Goal: Task Accomplishment & Management: Manage account settings

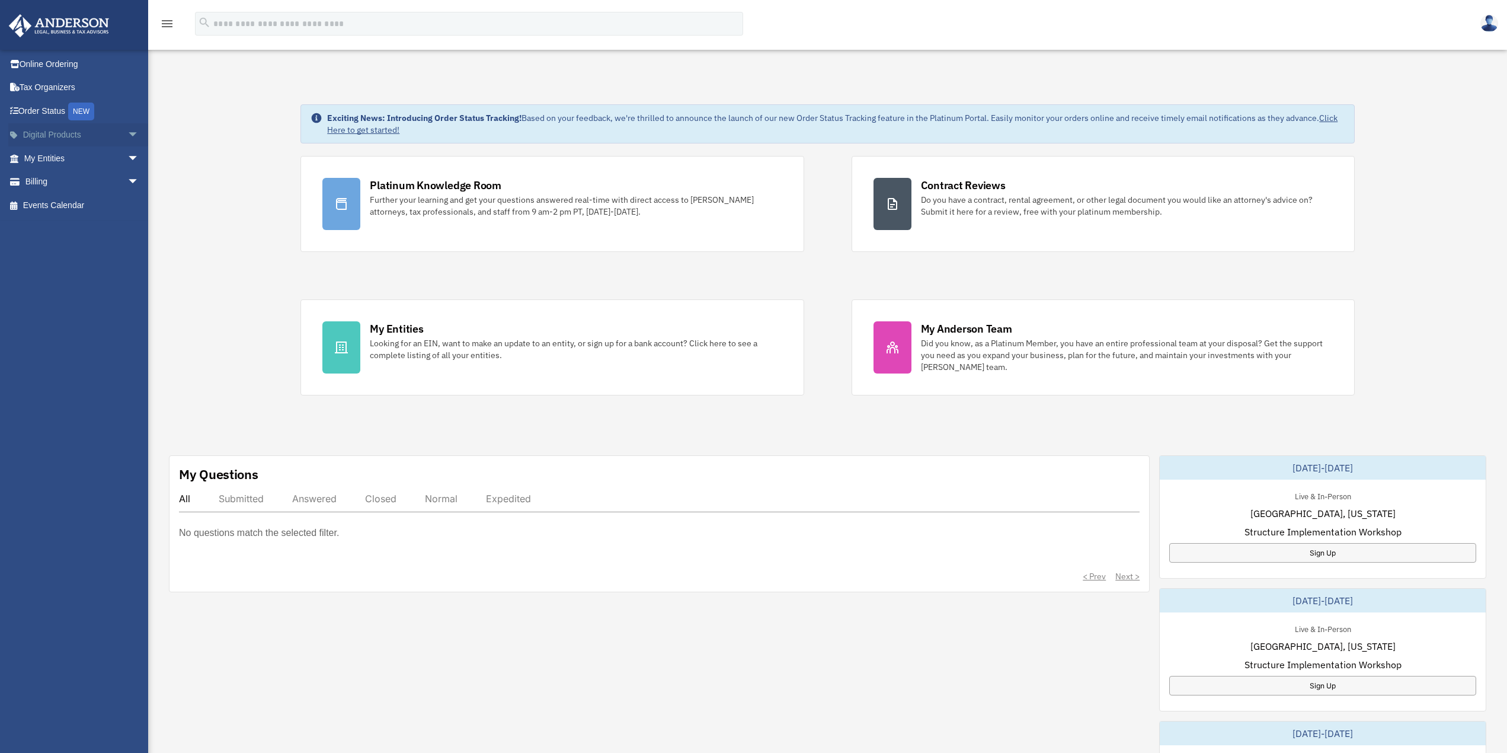
click at [128, 132] on span "arrow_drop_down" at bounding box center [139, 135] width 24 height 24
click at [69, 162] on div "Tax Toolbox" at bounding box center [91, 158] width 101 height 15
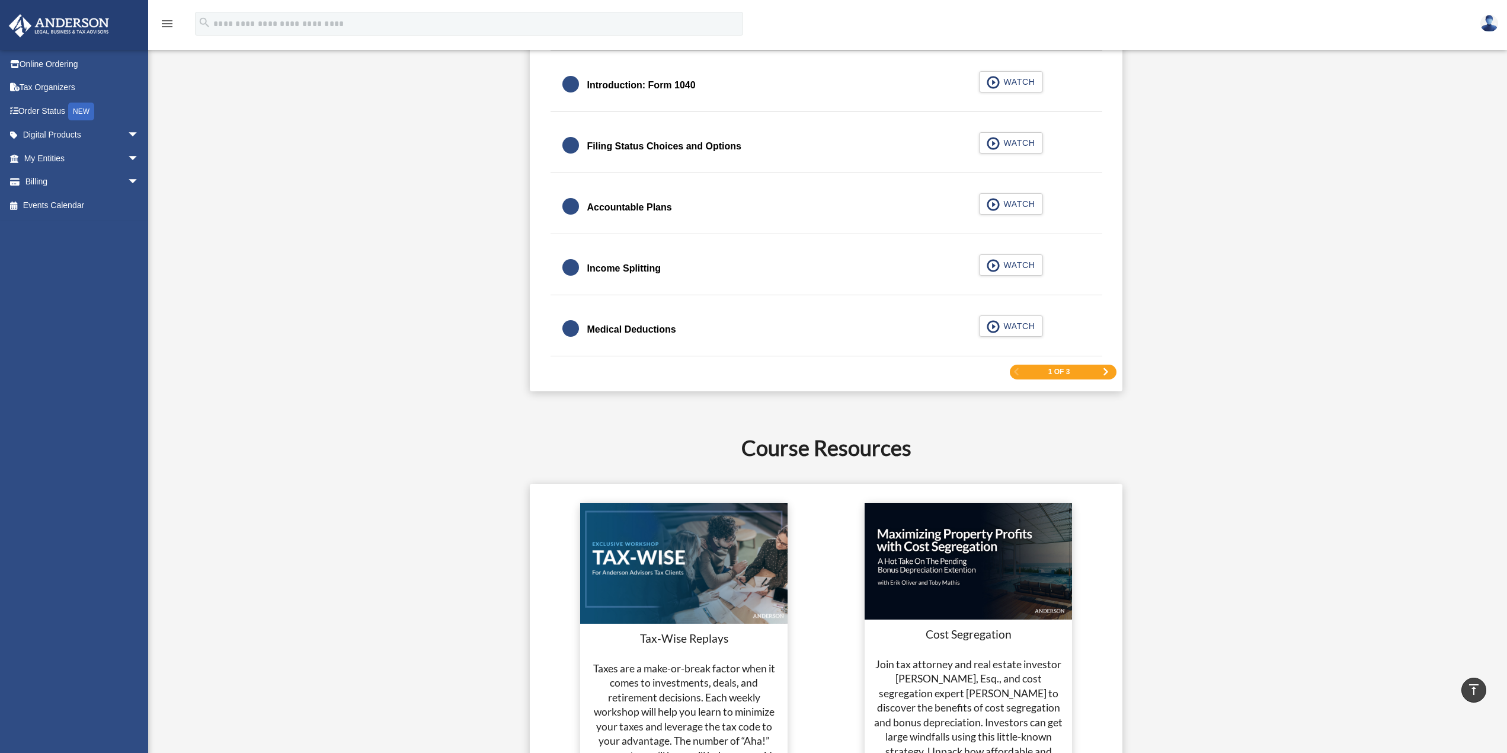
scroll to position [1837, 0]
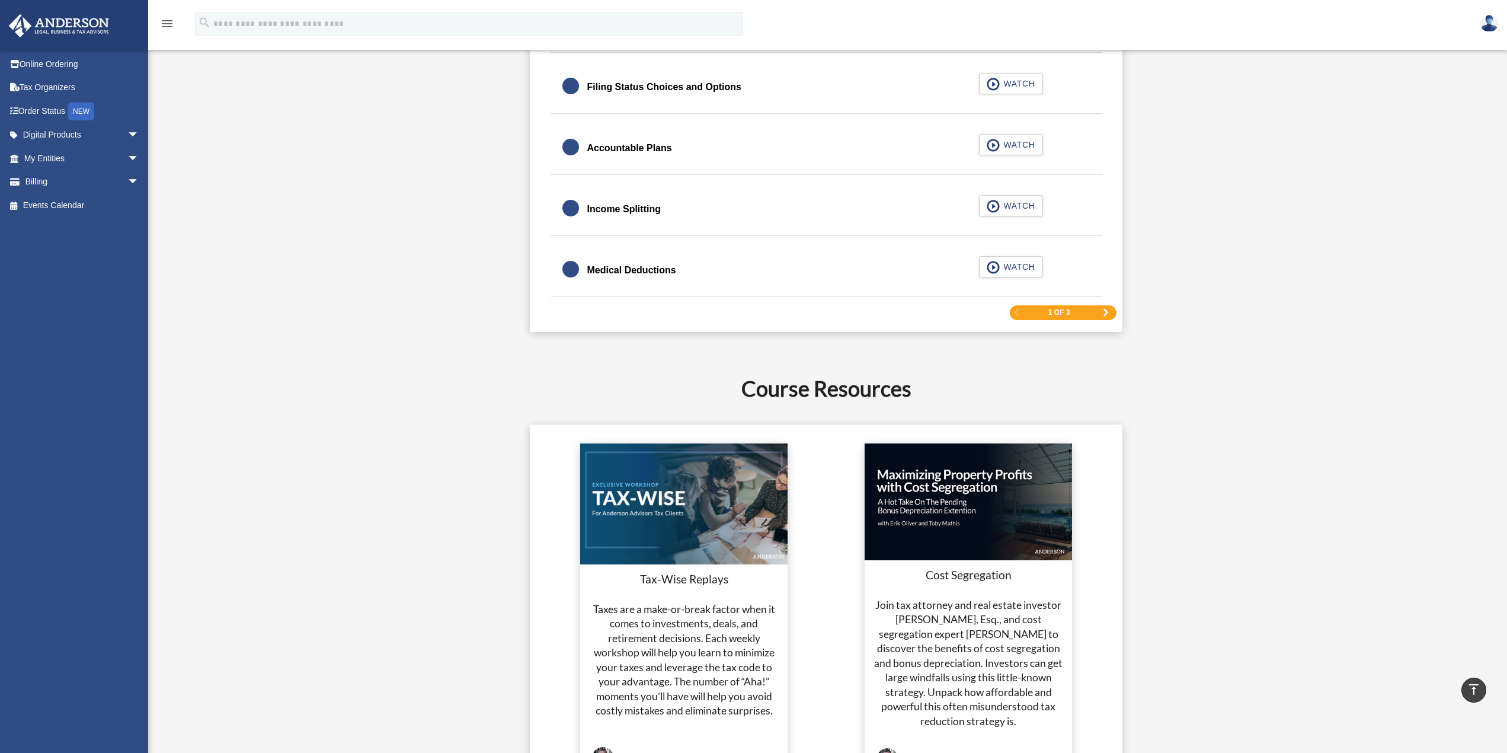
click at [1105, 310] on span "Next Page" at bounding box center [1105, 312] width 7 height 7
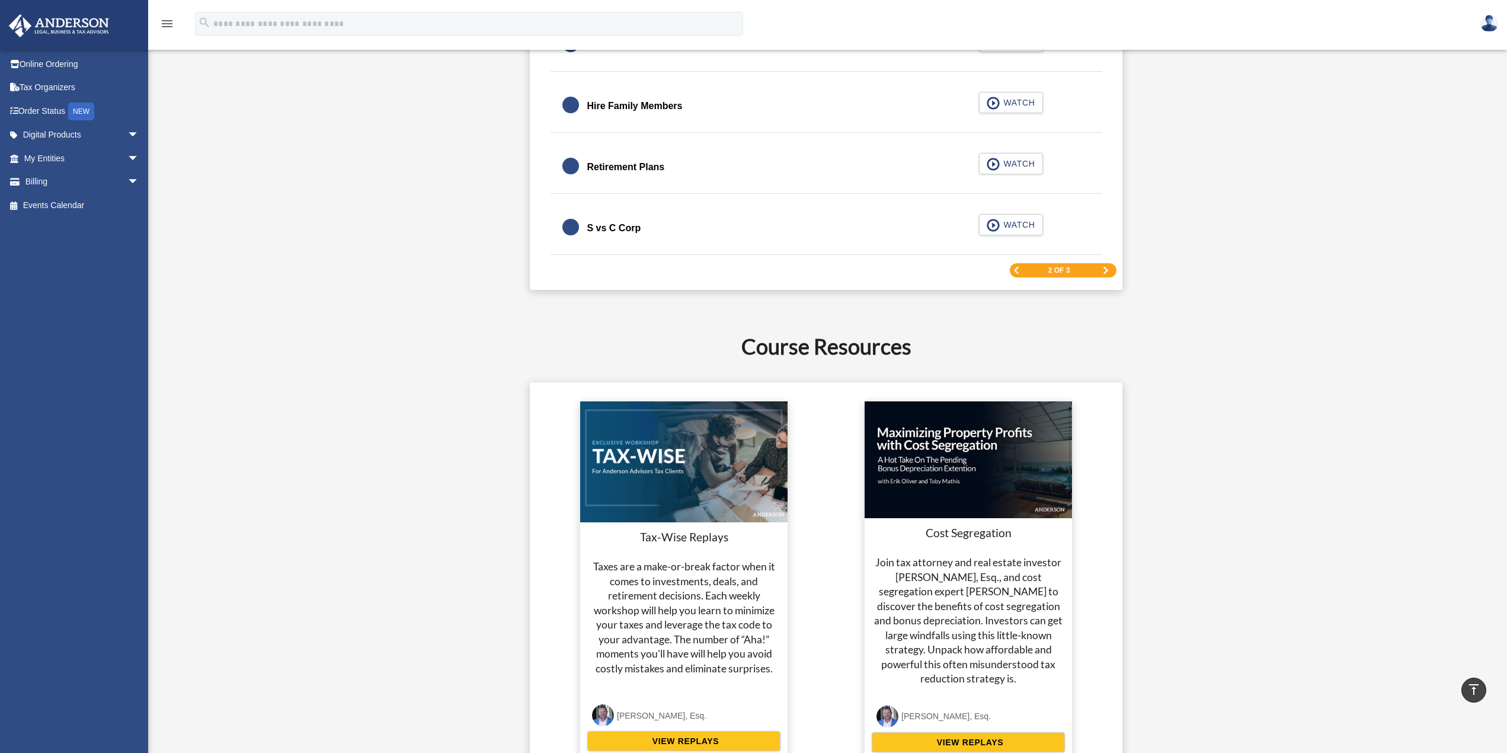
scroll to position [1828, 0]
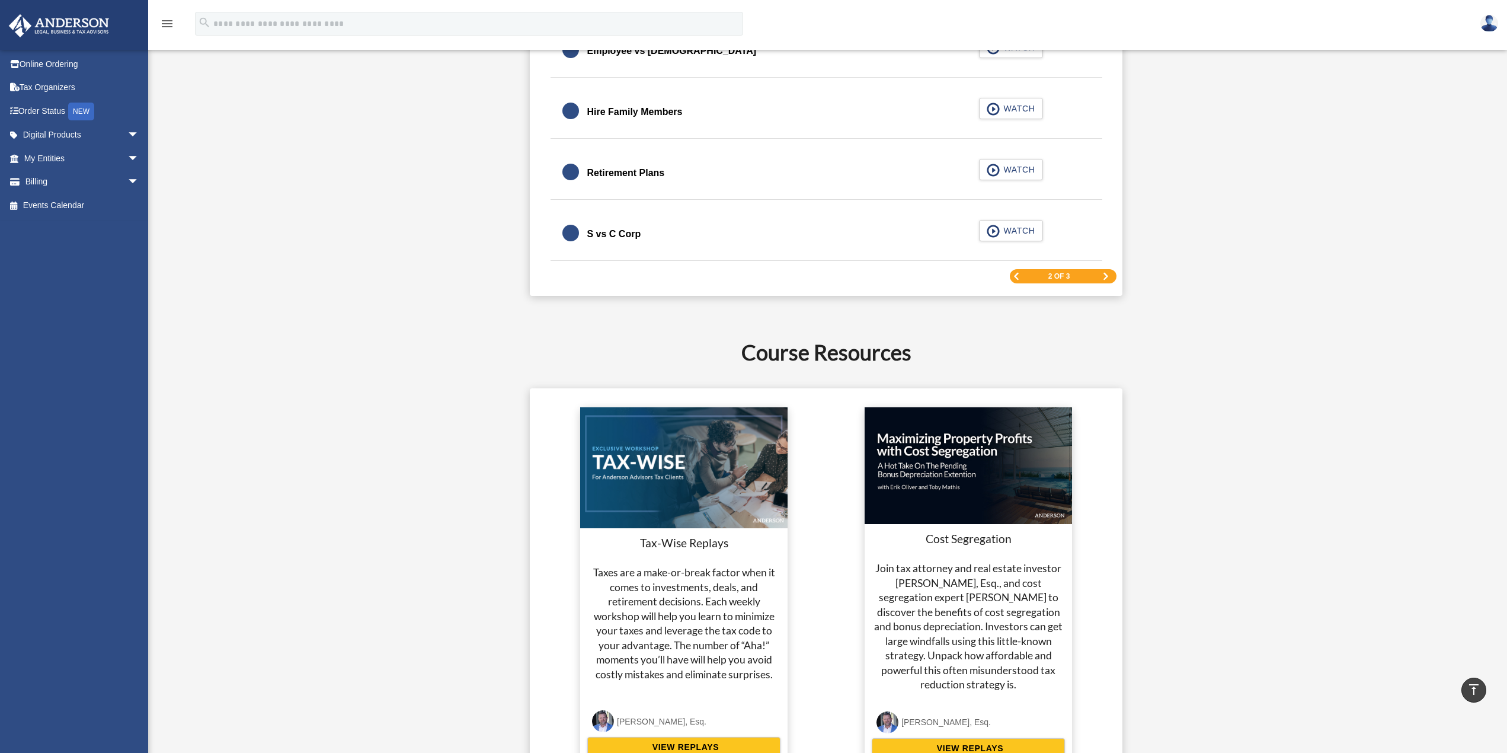
click at [1107, 277] on span "Next Page" at bounding box center [1105, 276] width 7 height 7
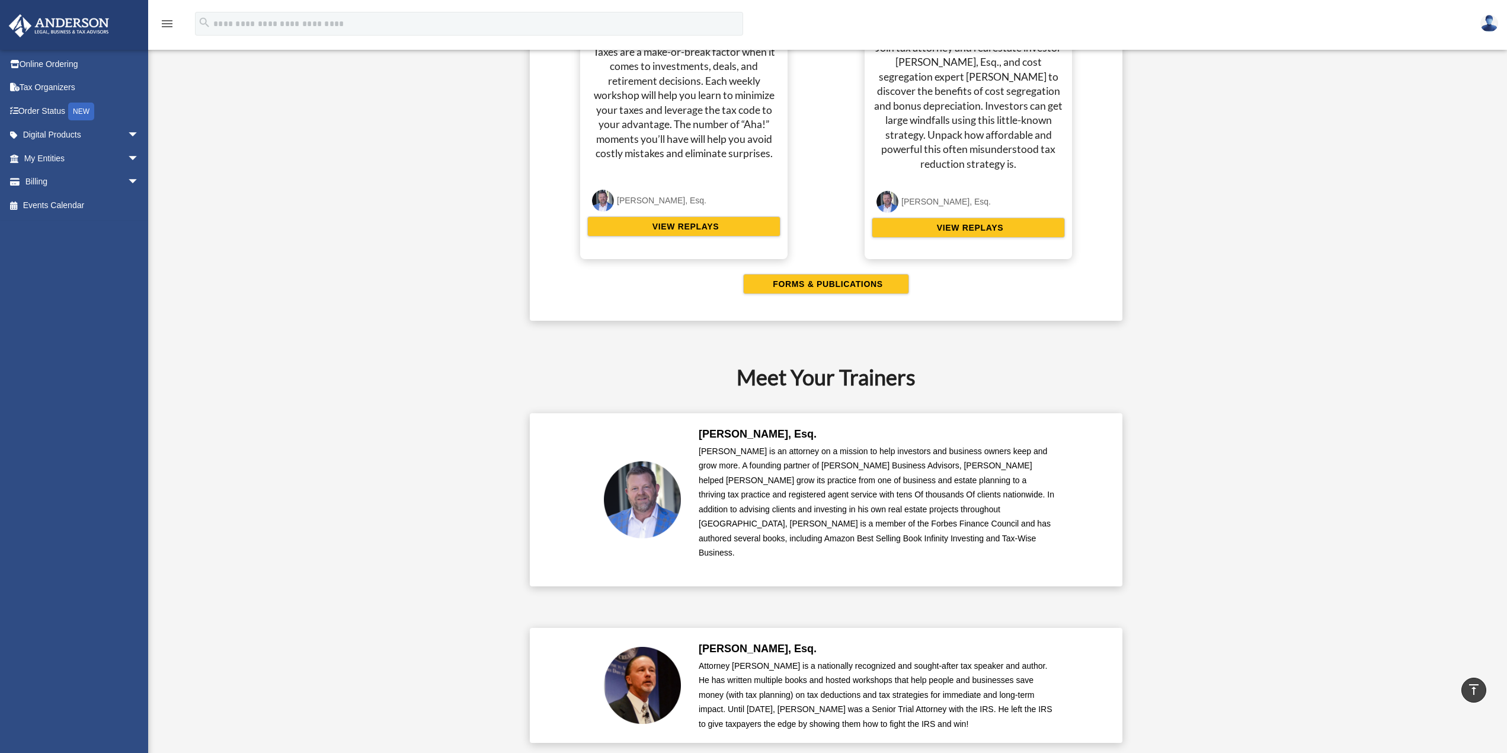
scroll to position [2066, 0]
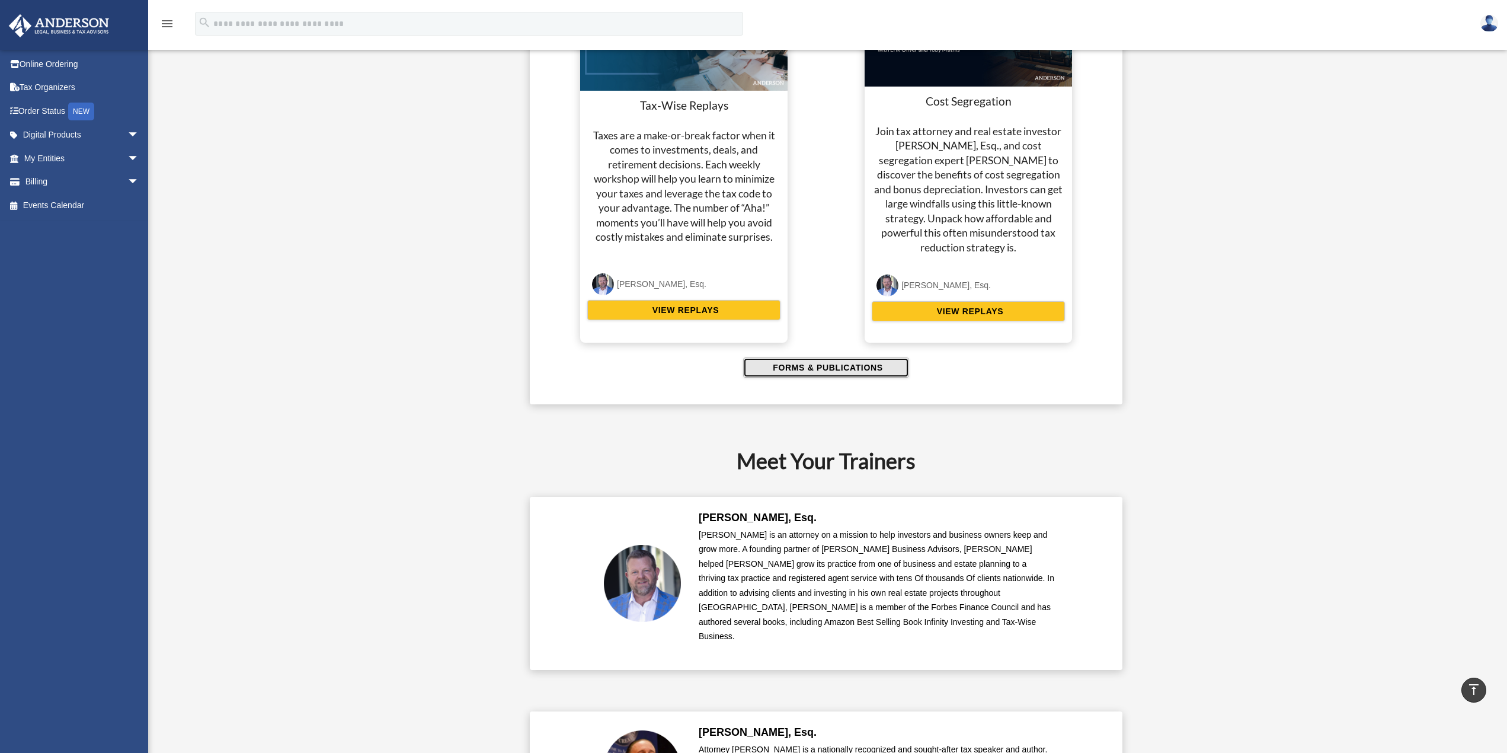
click at [822, 364] on span "FORMS & PUBLICATIONS" at bounding box center [825, 367] width 113 height 12
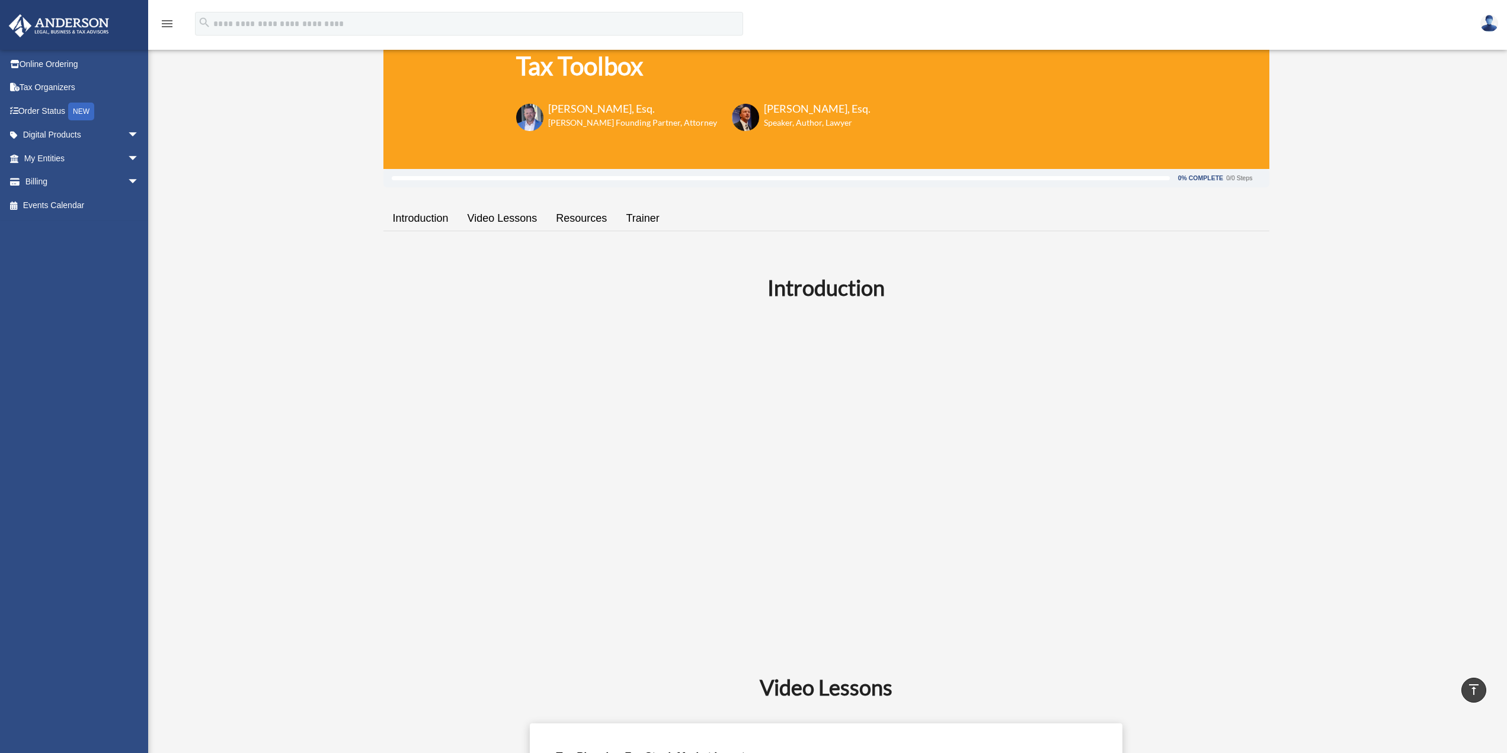
scroll to position [0, 0]
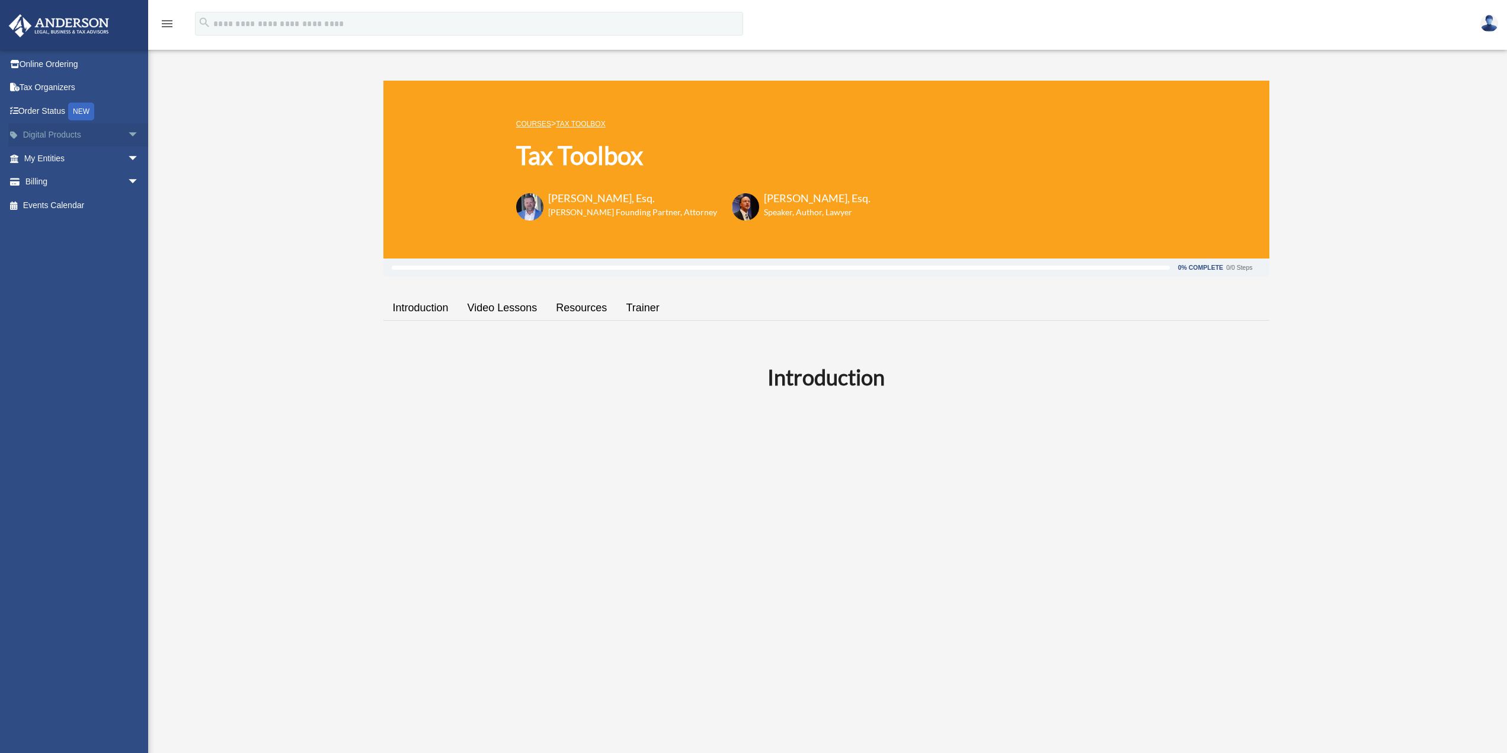
click at [127, 132] on span "arrow_drop_down" at bounding box center [139, 135] width 24 height 24
click at [90, 176] on div "Virtual Bookkeeping" at bounding box center [91, 181] width 101 height 15
click at [130, 279] on span "arrow_drop_down" at bounding box center [139, 276] width 24 height 24
click at [68, 303] on link "$ Open Invoices" at bounding box center [87, 299] width 140 height 24
click at [60, 299] on link "$ Open Invoices" at bounding box center [87, 299] width 140 height 24
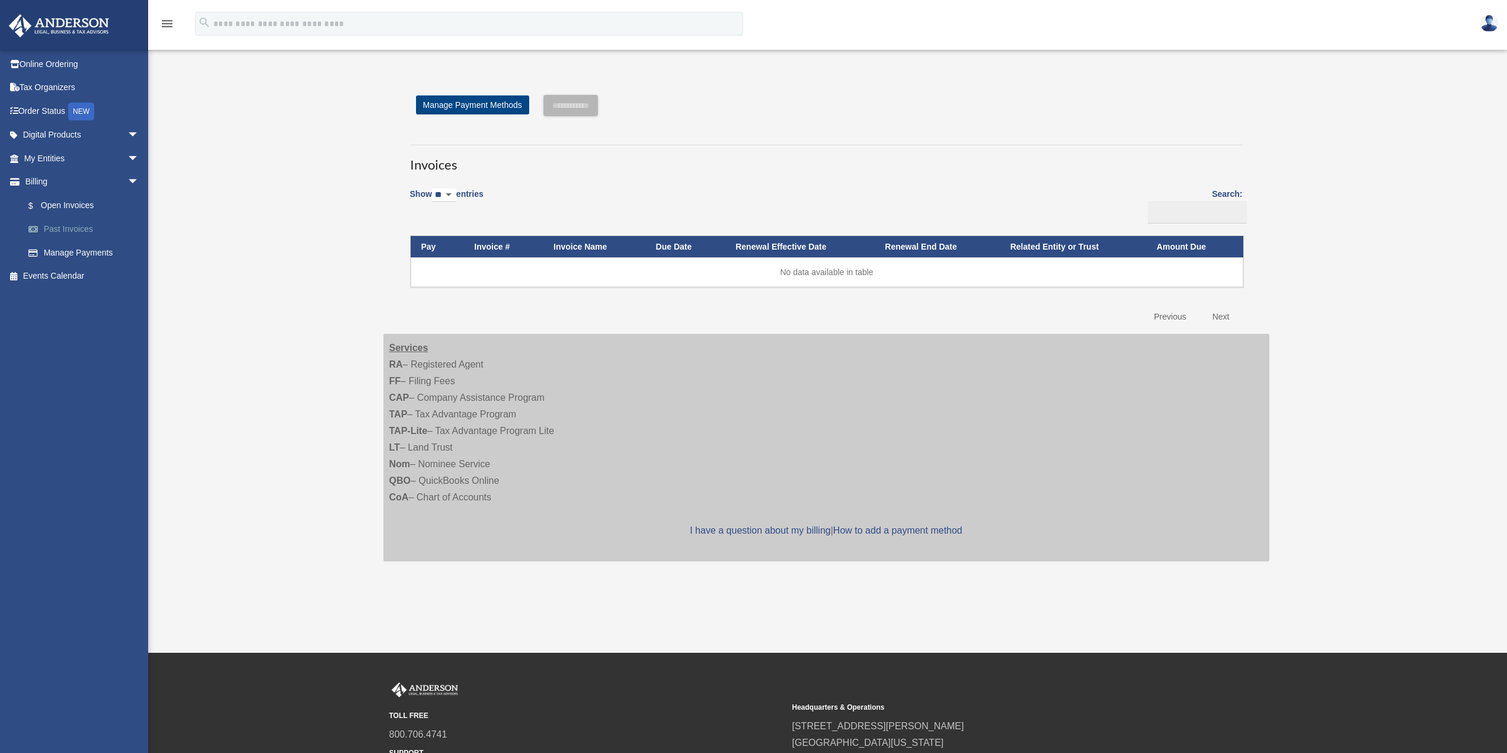
click at [65, 230] on link "Past Invoices" at bounding box center [87, 229] width 140 height 24
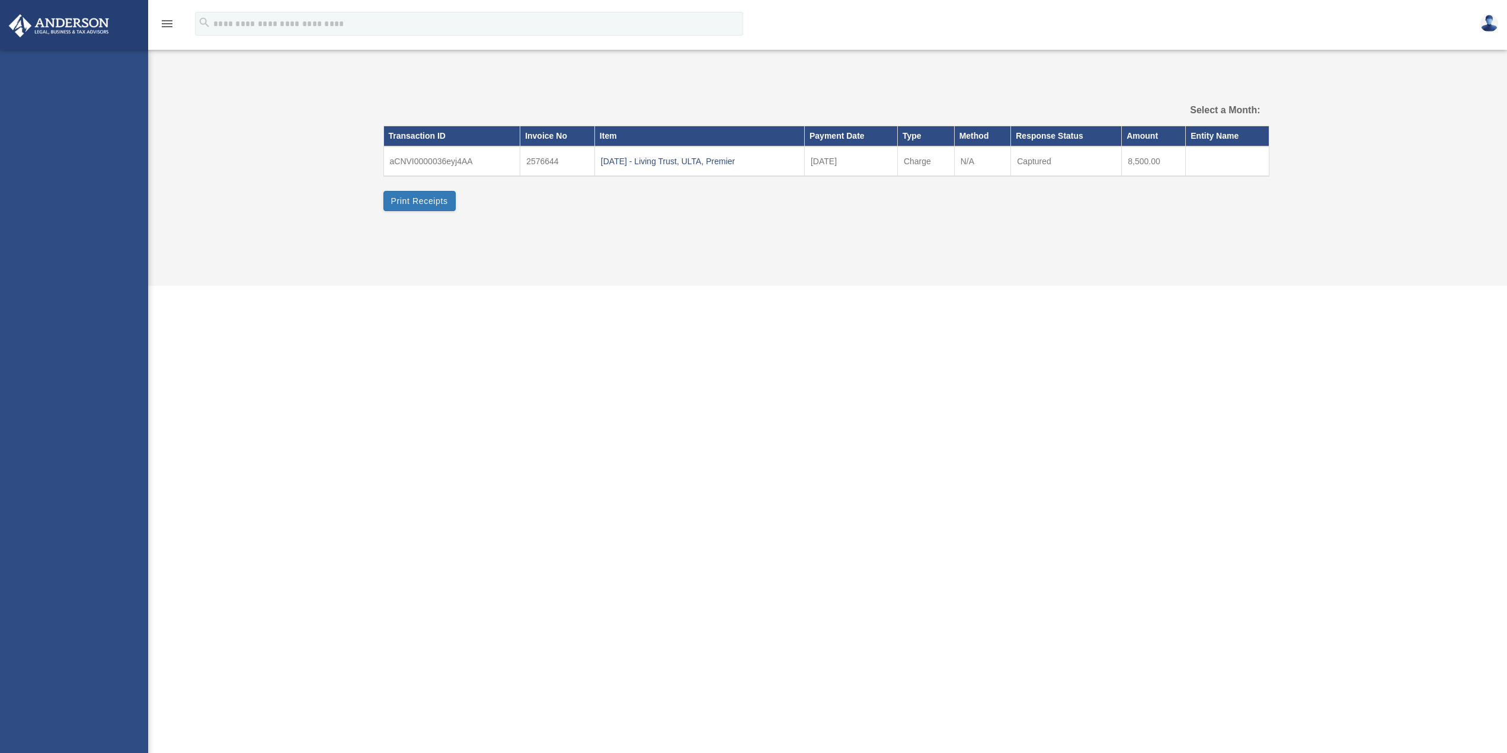
select select
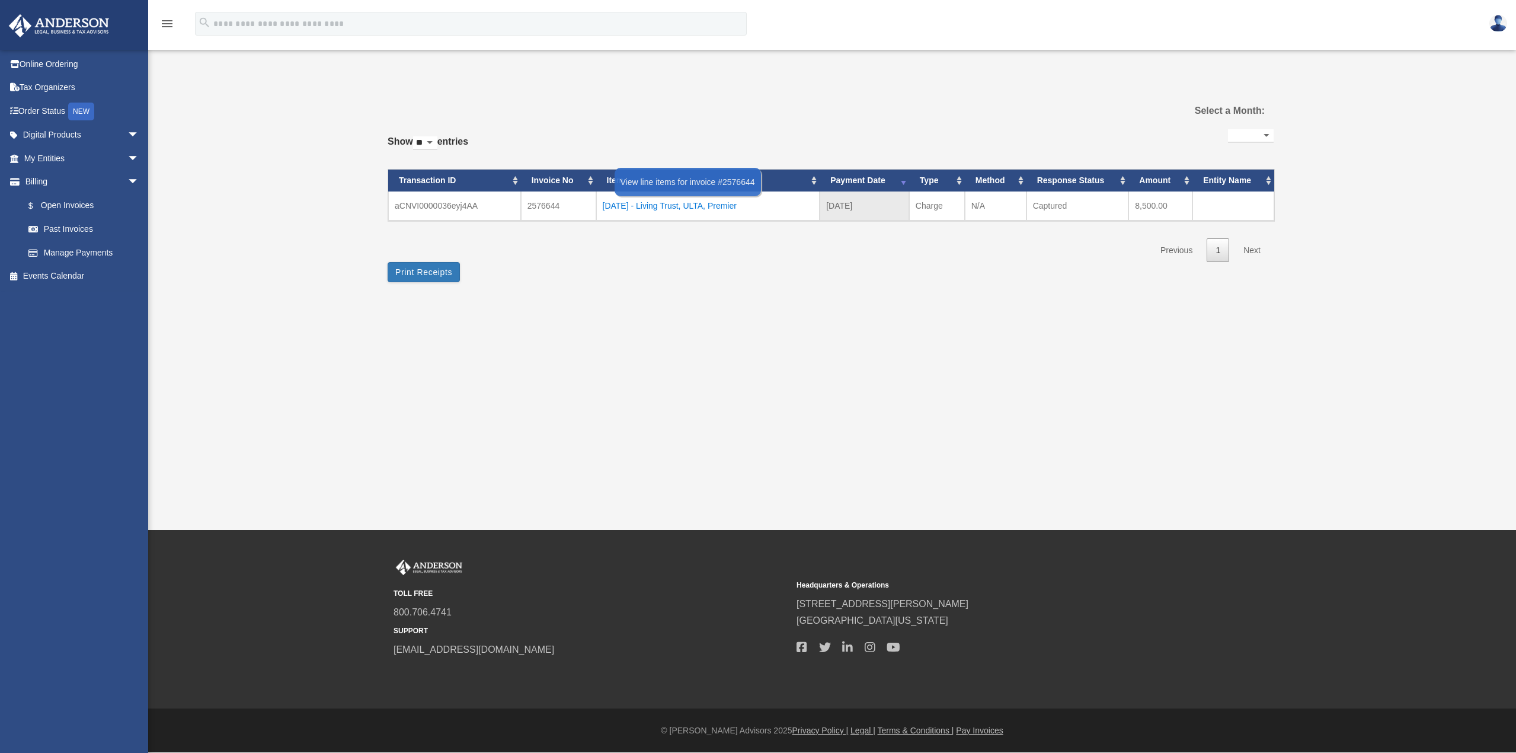
click at [681, 202] on div "2025.09.03 - Living Trust, ULTA, Premier" at bounding box center [708, 205] width 211 height 17
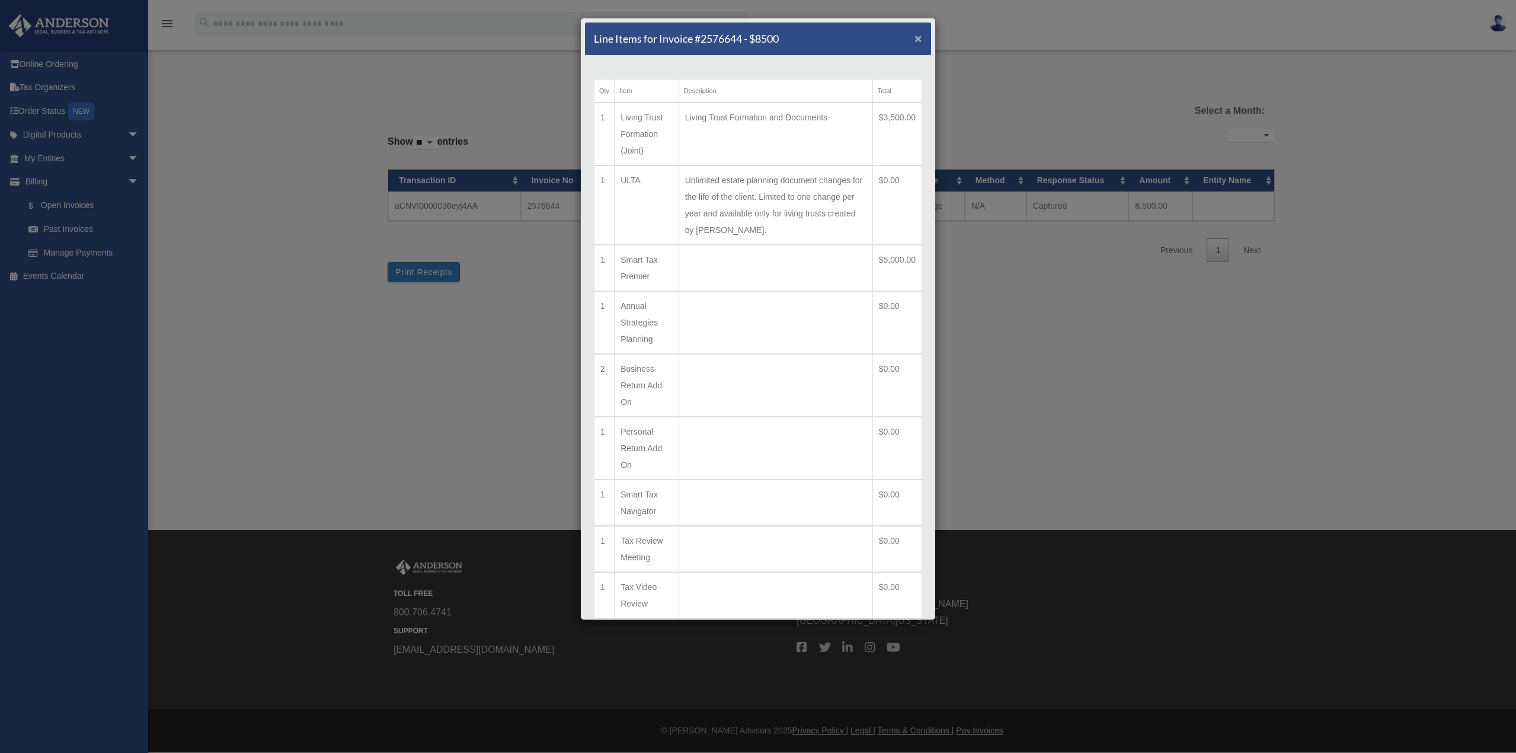
click at [914, 41] on span "×" at bounding box center [918, 38] width 8 height 14
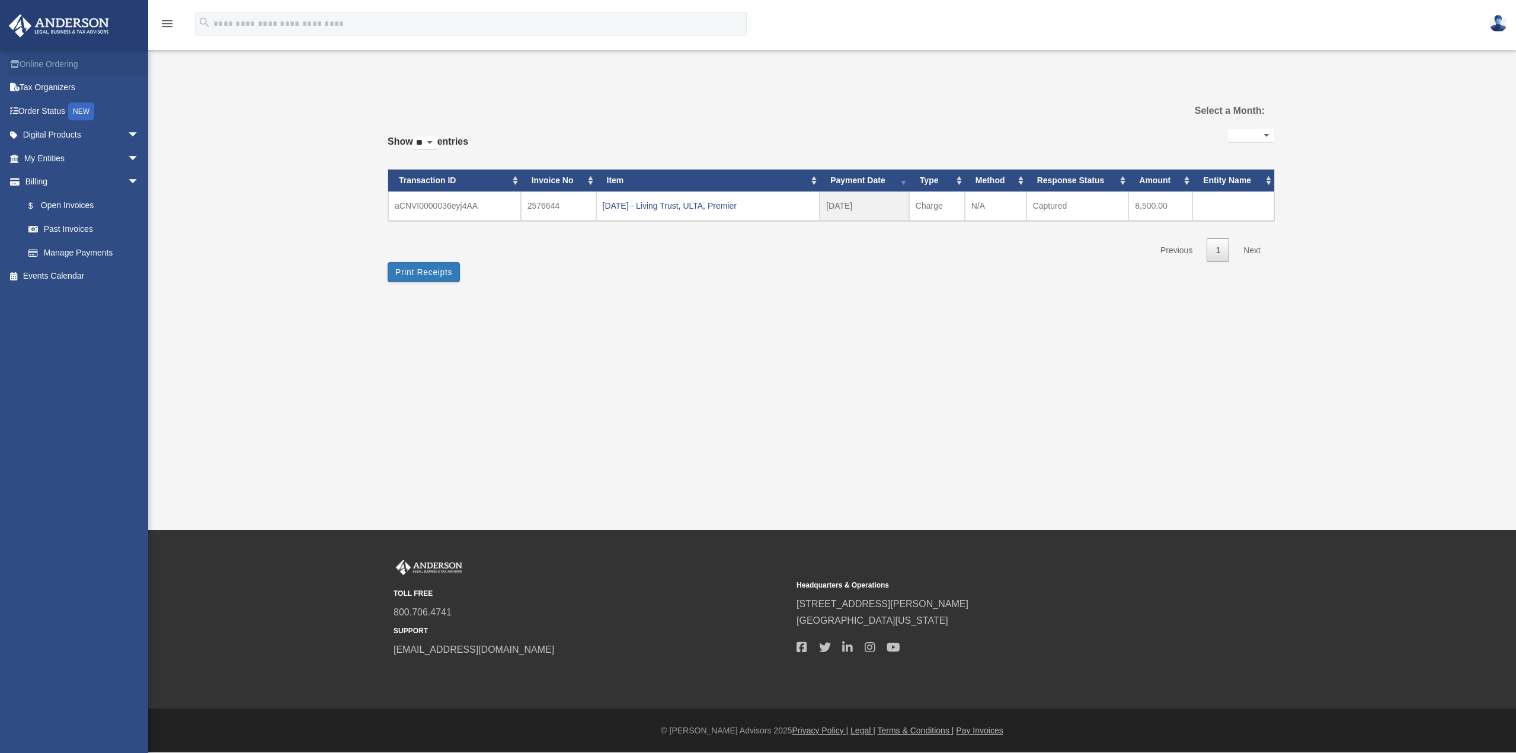
click at [60, 66] on link "Online Ordering" at bounding box center [82, 64] width 149 height 24
